Goal: Task Accomplishment & Management: Use online tool/utility

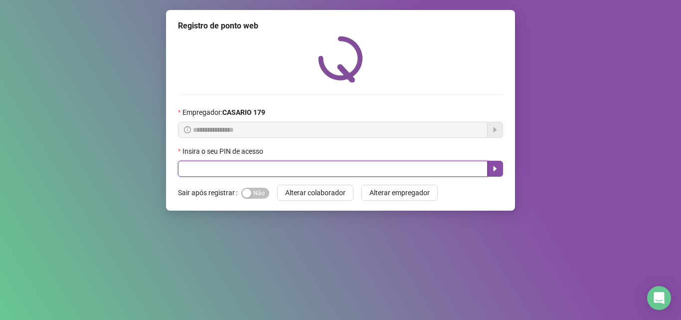
click at [200, 166] on input "text" at bounding box center [333, 169] width 310 height 16
type input "*****"
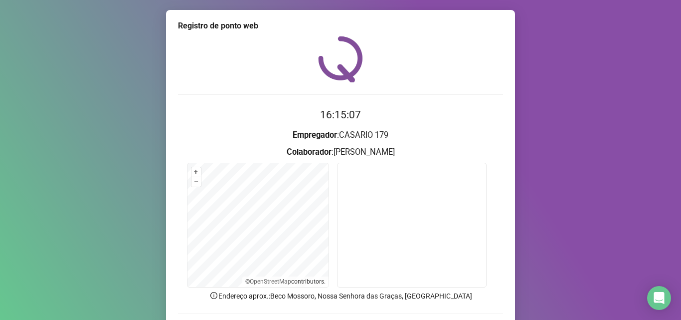
scroll to position [48, 0]
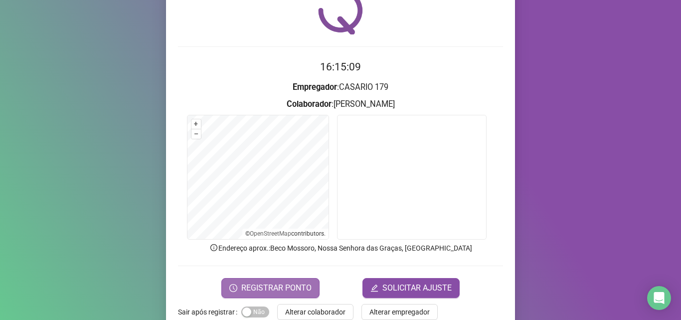
click at [293, 284] on span "REGISTRAR PONTO" at bounding box center [276, 288] width 70 height 12
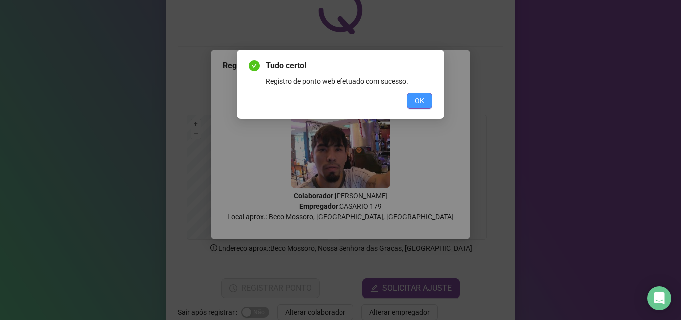
click at [427, 99] on button "OK" at bounding box center [419, 101] width 25 height 16
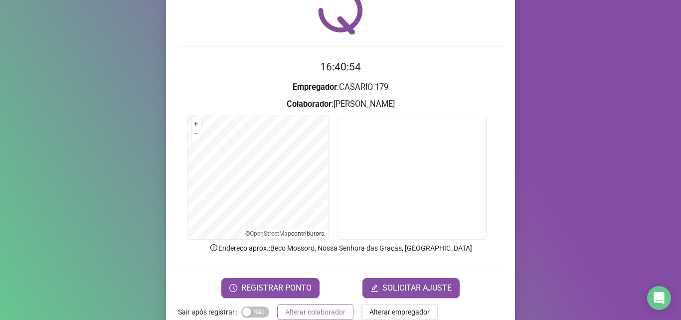
click at [314, 312] on span "Alterar colaborador" at bounding box center [315, 311] width 60 height 11
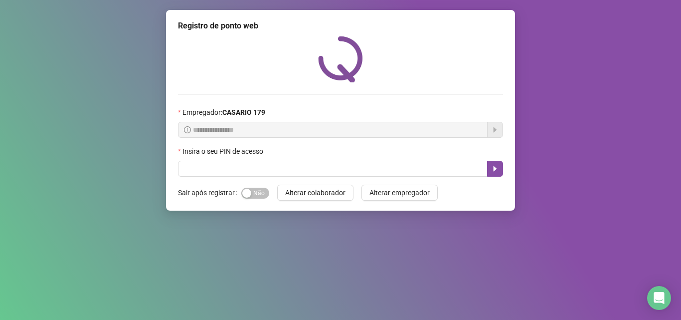
scroll to position [0, 0]
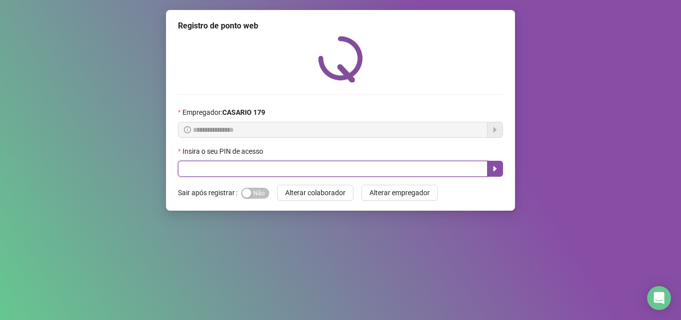
click at [217, 164] on input "text" at bounding box center [333, 169] width 310 height 16
type input "*****"
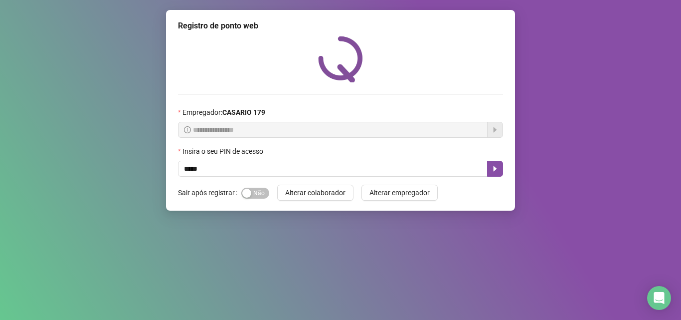
click at [488, 160] on div "Insira o seu PIN de acesso" at bounding box center [340, 153] width 325 height 15
click at [495, 171] on icon "caret-right" at bounding box center [495, 168] width 3 height 5
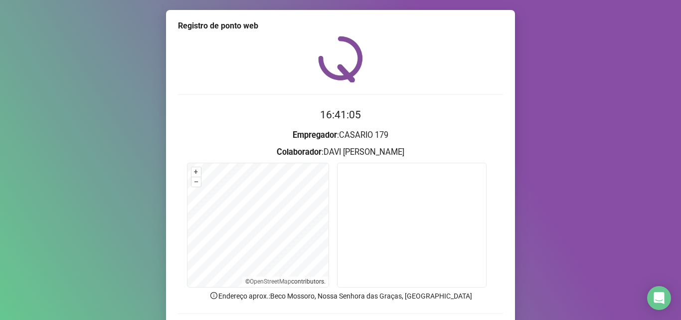
scroll to position [50, 0]
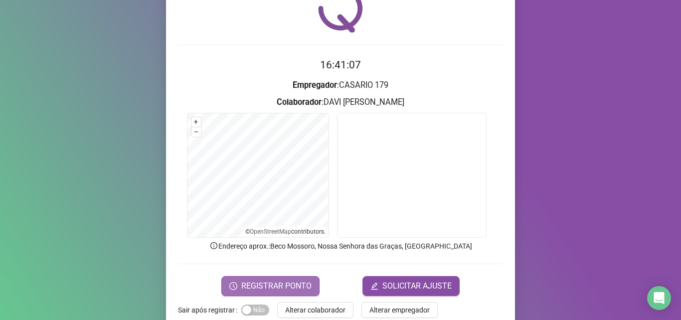
click at [288, 288] on span "REGISTRAR PONTO" at bounding box center [276, 286] width 70 height 12
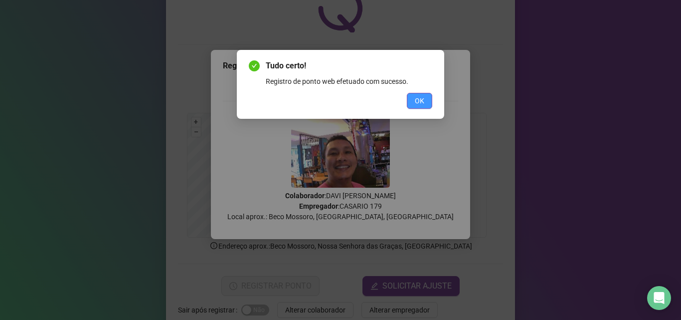
click at [415, 104] on span "OK" at bounding box center [419, 100] width 9 height 11
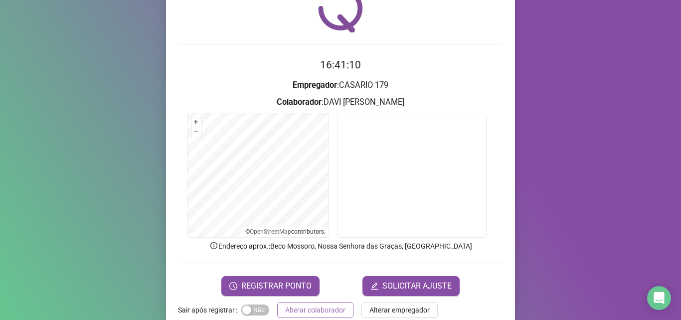
click at [330, 310] on span "Alterar colaborador" at bounding box center [315, 309] width 60 height 11
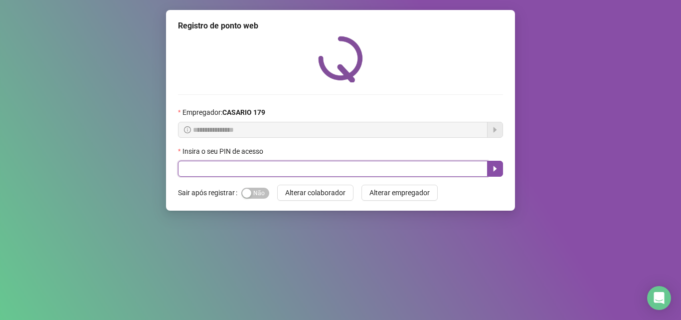
click at [238, 162] on input "text" at bounding box center [333, 169] width 310 height 16
type input "*****"
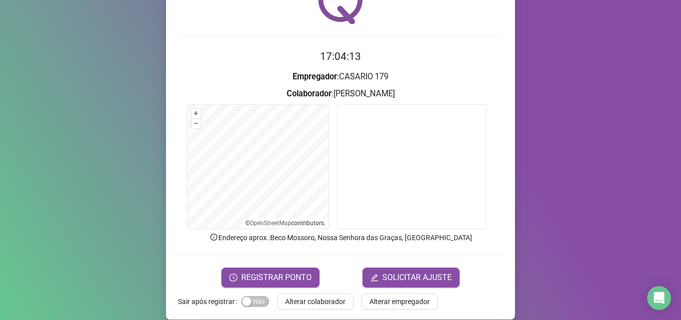
scroll to position [70, 0]
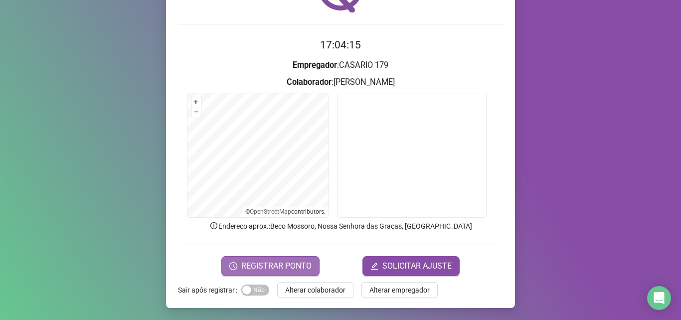
click at [288, 257] on button "REGISTRAR PONTO" at bounding box center [270, 266] width 98 height 20
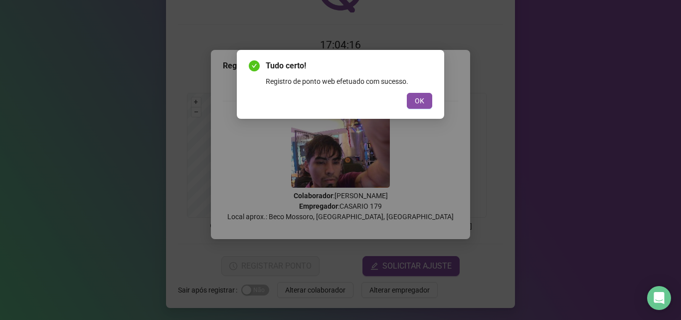
click at [428, 88] on div "Tudo certo! Registro de ponto web efetuado com sucesso. OK" at bounding box center [341, 84] width 184 height 49
click at [427, 92] on div "Tudo certo! Registro de ponto web efetuado com sucesso. OK" at bounding box center [341, 84] width 184 height 49
click at [425, 101] on button "OK" at bounding box center [419, 101] width 25 height 16
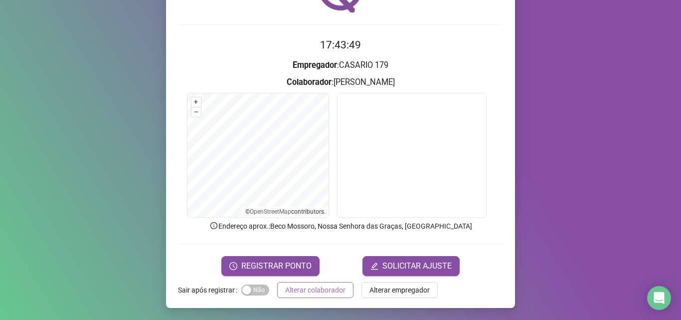
click at [328, 291] on span "Alterar colaborador" at bounding box center [315, 289] width 60 height 11
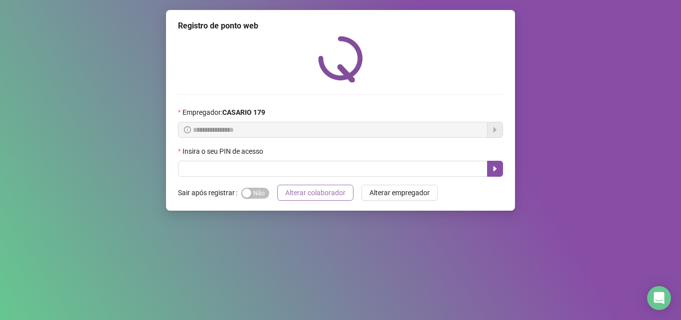
scroll to position [0, 0]
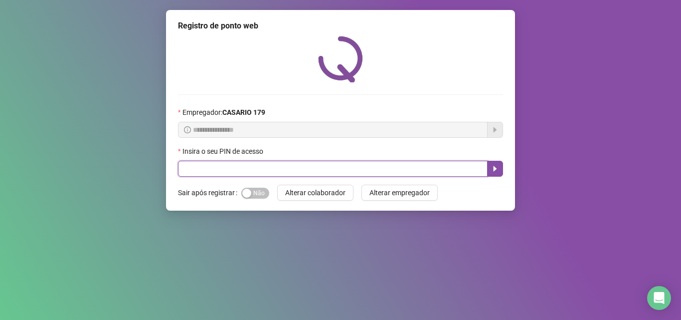
drag, startPoint x: 189, startPoint y: 165, endPoint x: 184, endPoint y: 176, distance: 12.5
click at [188, 167] on input "text" at bounding box center [333, 169] width 310 height 16
type input "*****"
click at [494, 171] on icon "caret-right" at bounding box center [495, 168] width 3 height 5
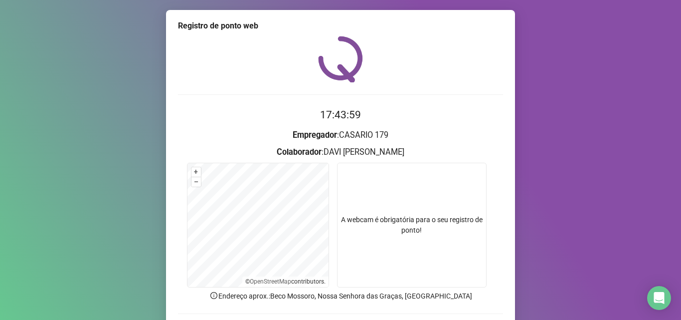
scroll to position [50, 0]
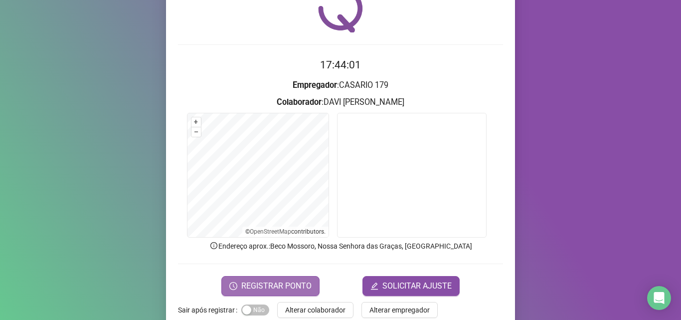
click at [266, 280] on span "REGISTRAR PONTO" at bounding box center [276, 286] width 70 height 12
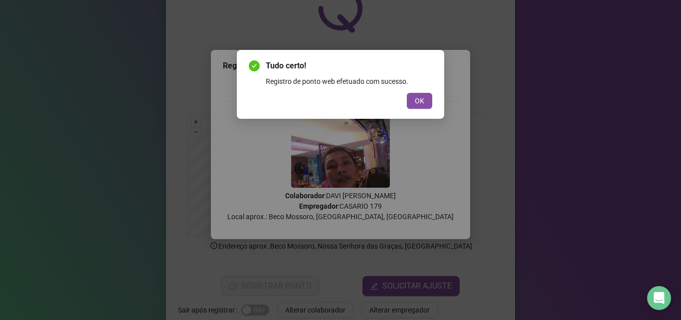
click at [422, 91] on div "Tudo certo! Registro de ponto web efetuado com sucesso. OK" at bounding box center [341, 84] width 184 height 49
click at [415, 100] on span "OK" at bounding box center [419, 100] width 9 height 11
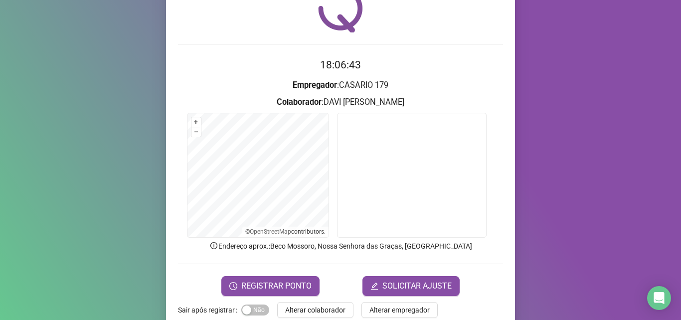
scroll to position [70, 0]
